Goal: Information Seeking & Learning: Check status

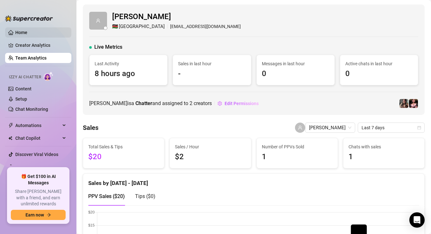
click at [27, 31] on link "Home" at bounding box center [21, 32] width 12 height 5
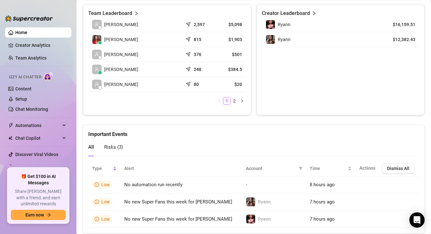
scroll to position [321, 0]
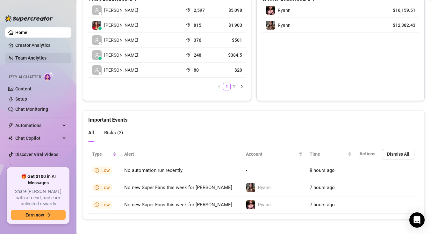
click at [35, 57] on link "Team Analytics" at bounding box center [30, 57] width 31 height 5
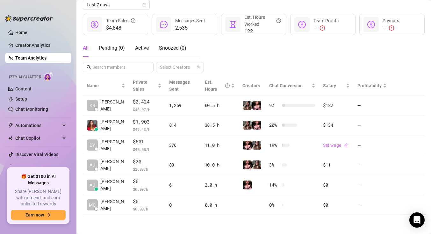
scroll to position [76, 0]
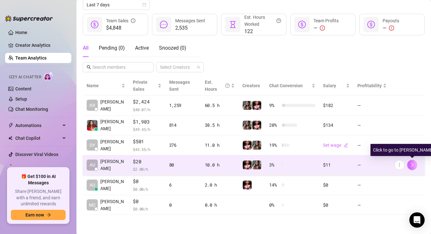
click at [412, 166] on icon "right" at bounding box center [412, 165] width 2 height 4
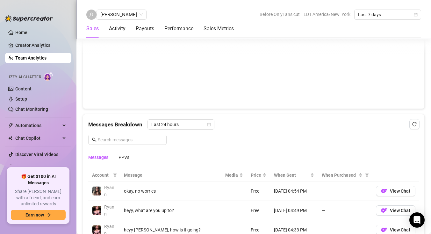
scroll to position [342, 0]
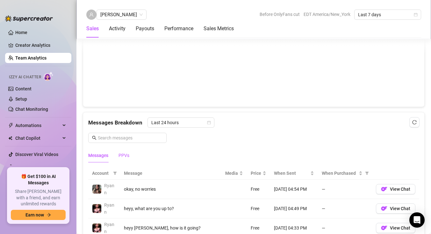
click at [123, 157] on div "PPVs" at bounding box center [124, 155] width 11 height 7
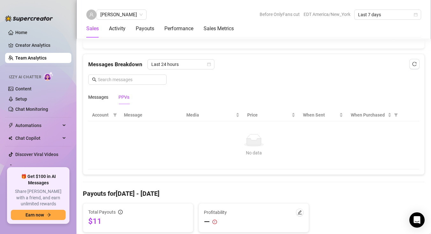
scroll to position [402, 0]
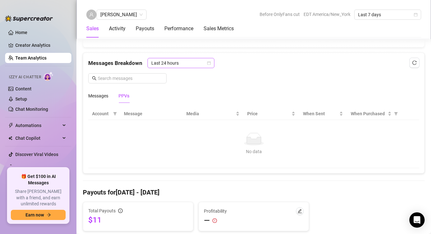
click at [178, 67] on span "Last 24 hours" at bounding box center [180, 63] width 59 height 10
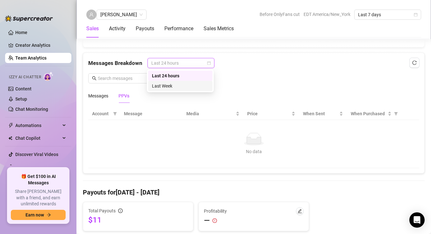
click at [179, 85] on div "Last Week" at bounding box center [180, 86] width 57 height 7
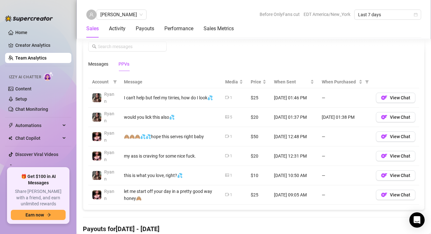
scroll to position [432, 0]
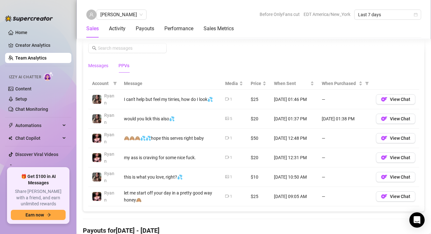
click at [92, 67] on div "Messages" at bounding box center [98, 65] width 20 height 7
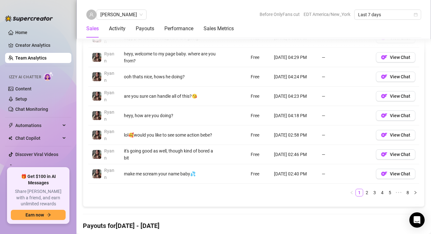
scroll to position [535, 0]
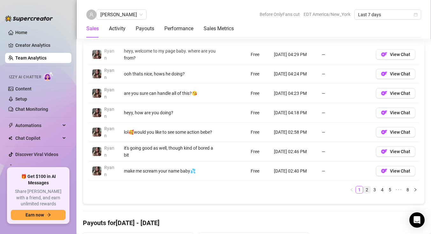
click at [367, 190] on link "2" at bounding box center [367, 189] width 7 height 7
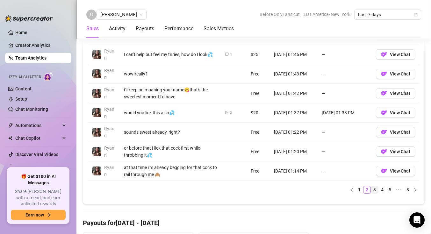
click at [376, 190] on link "3" at bounding box center [374, 189] width 7 height 7
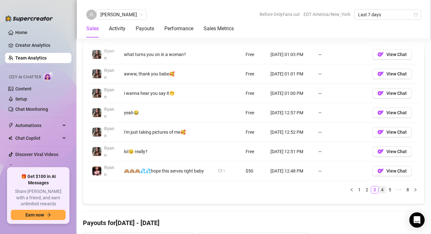
click at [385, 192] on link "4" at bounding box center [382, 189] width 7 height 7
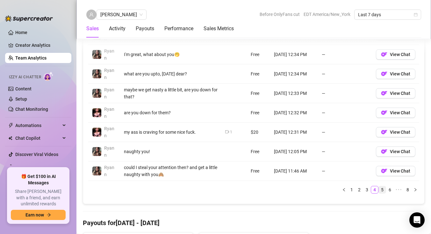
click at [385, 191] on link "5" at bounding box center [382, 189] width 7 height 7
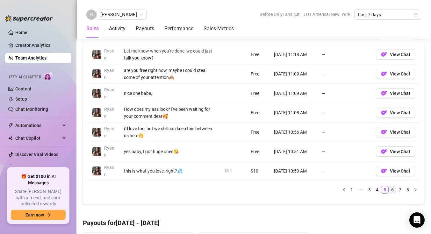
click at [391, 190] on link "6" at bounding box center [392, 189] width 7 height 7
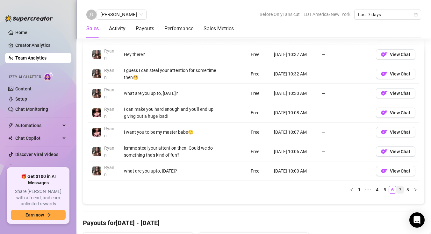
click at [399, 190] on link "7" at bounding box center [400, 189] width 7 height 7
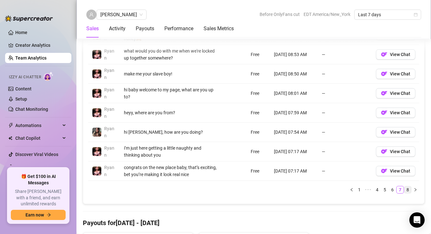
click at [406, 189] on link "8" at bounding box center [407, 189] width 7 height 7
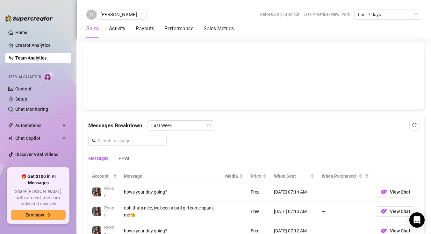
scroll to position [325, 0]
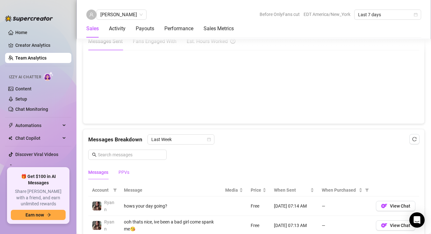
click at [124, 172] on div "PPVs" at bounding box center [124, 172] width 11 height 7
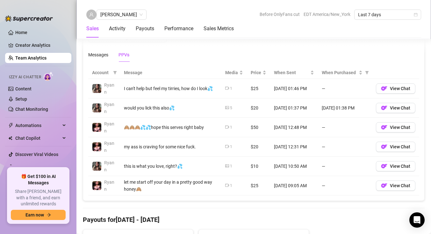
scroll to position [442, 0]
